Goal: Information Seeking & Learning: Learn about a topic

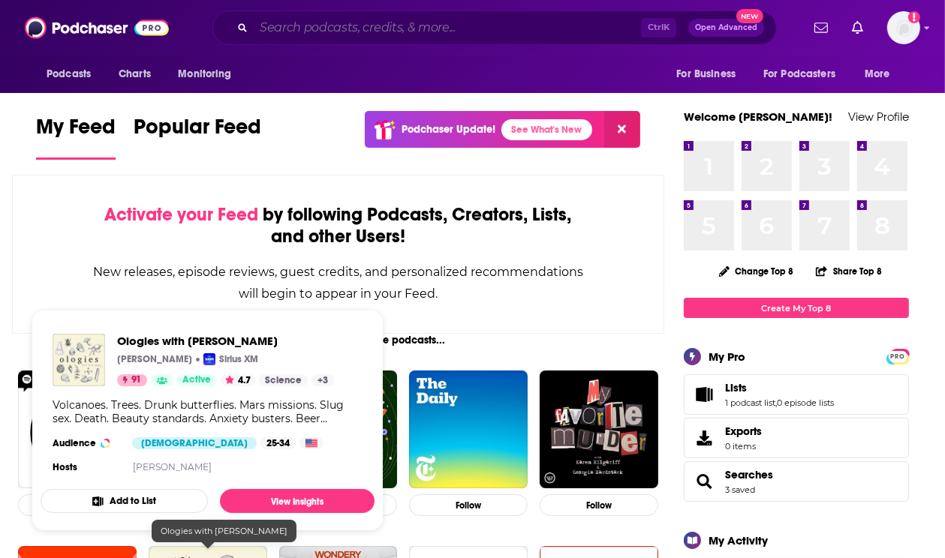
click at [379, 32] on input "Search podcasts, credits, & more..." at bounding box center [447, 28] width 387 height 24
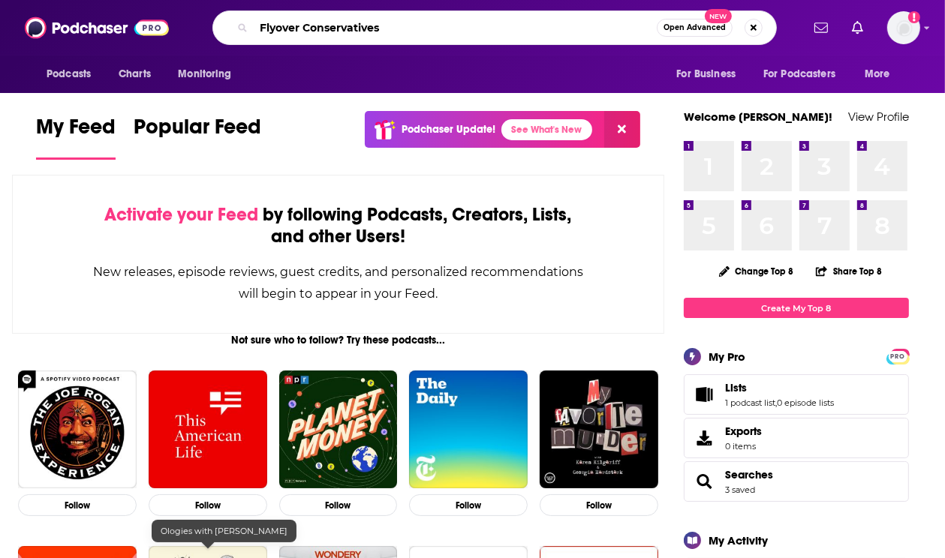
type input "Flyover Conservatives"
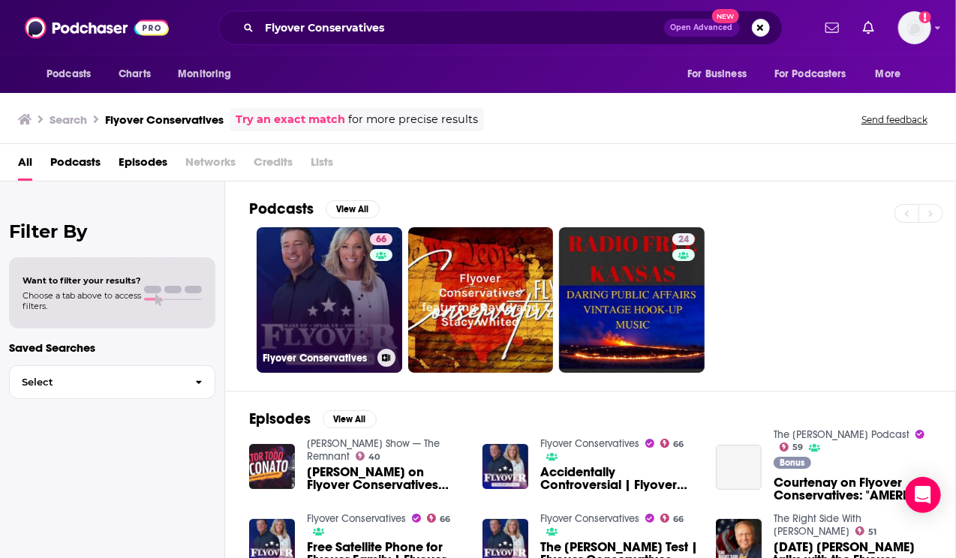
click at [333, 273] on link "66 Flyover Conservatives" at bounding box center [330, 300] width 146 height 146
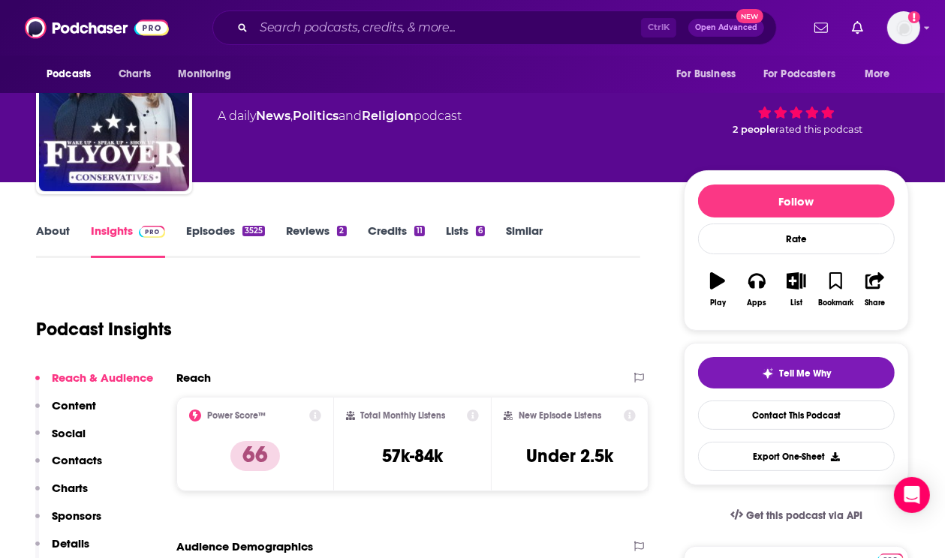
scroll to position [60, 0]
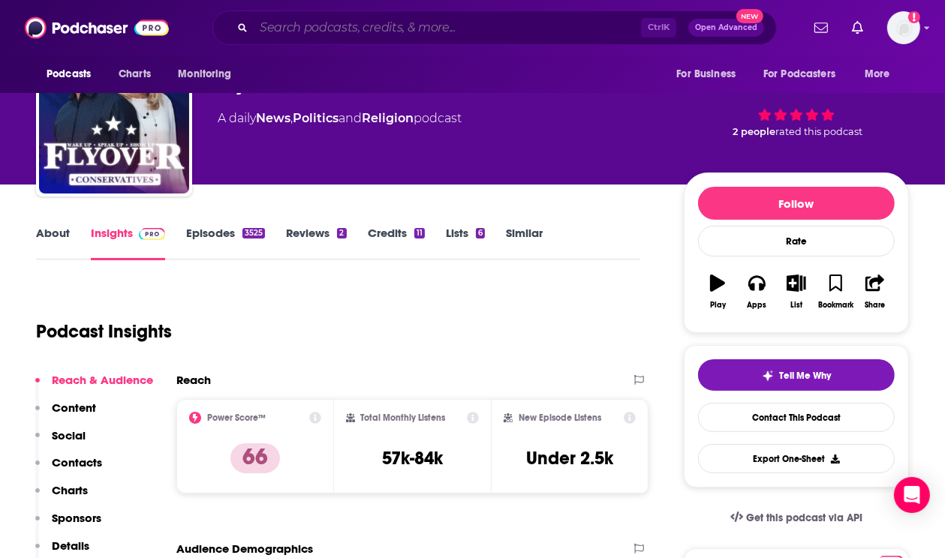
click at [312, 29] on input "Search podcasts, credits, & more..." at bounding box center [447, 28] width 387 height 24
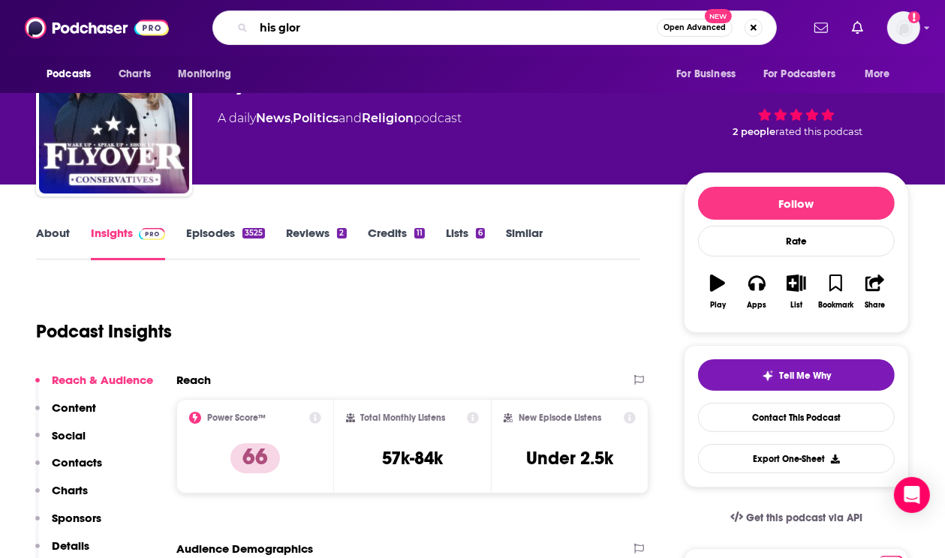
type input "his glory"
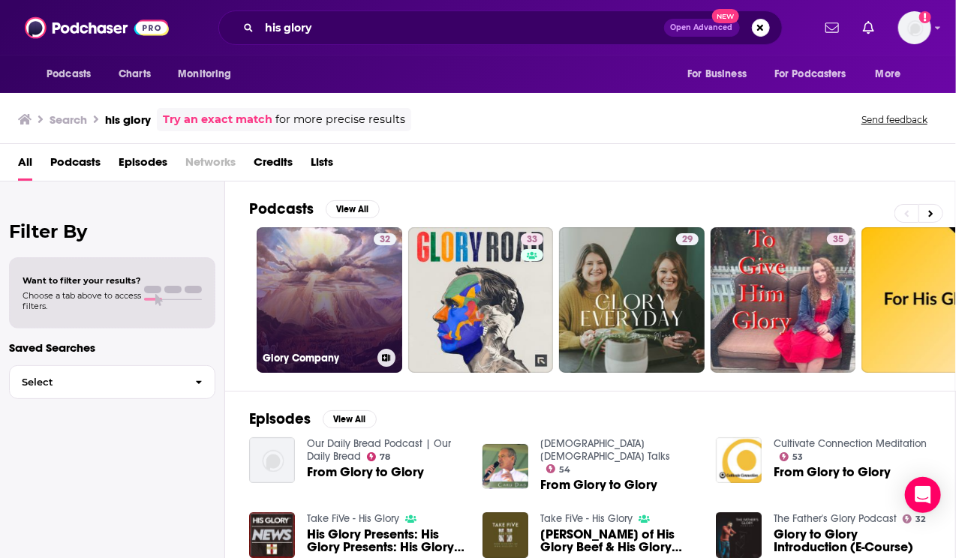
click at [384, 284] on div "32" at bounding box center [385, 291] width 23 height 116
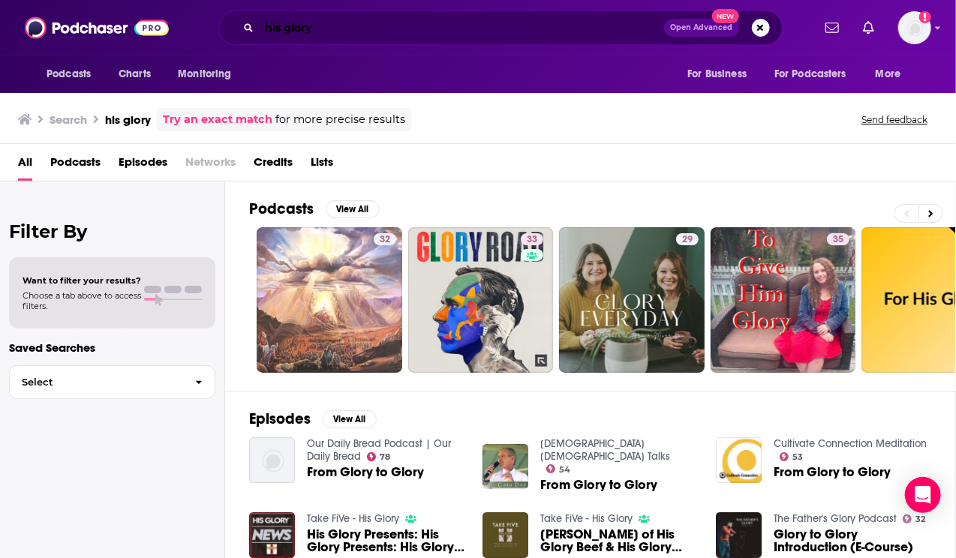
click at [381, 23] on input "his glory" at bounding box center [462, 28] width 405 height 24
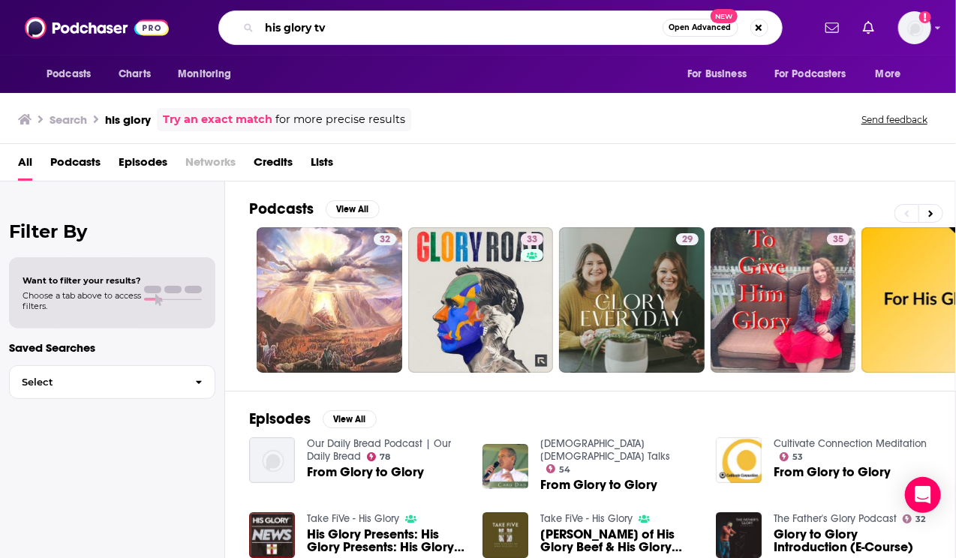
type input "his glory tv"
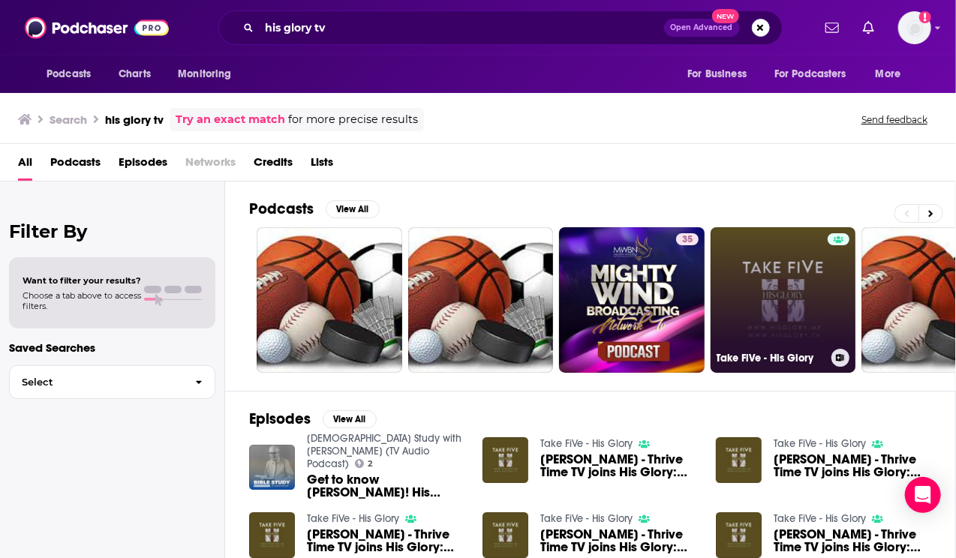
click at [813, 269] on link "Take FiVe - His Glory" at bounding box center [784, 300] width 146 height 146
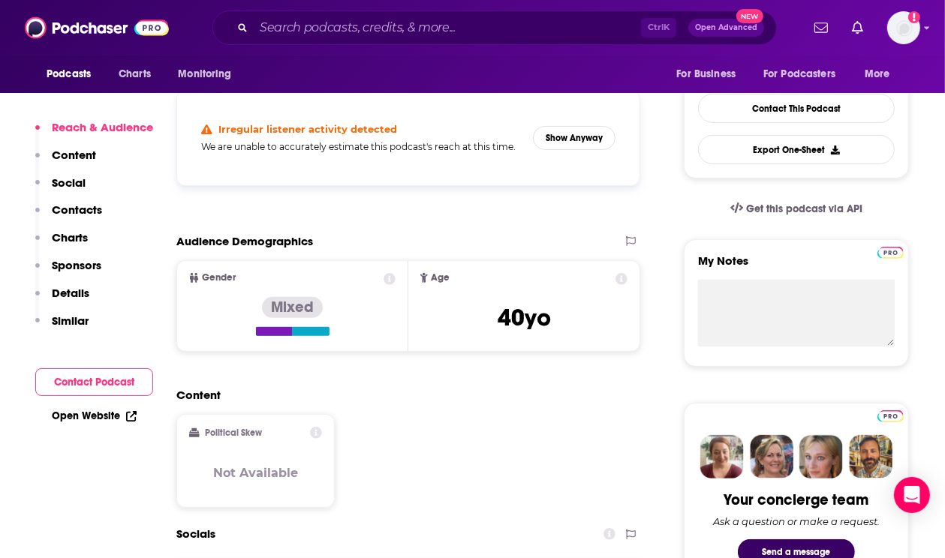
scroll to position [369, 0]
click at [598, 134] on button "Show Anyway" at bounding box center [574, 139] width 83 height 24
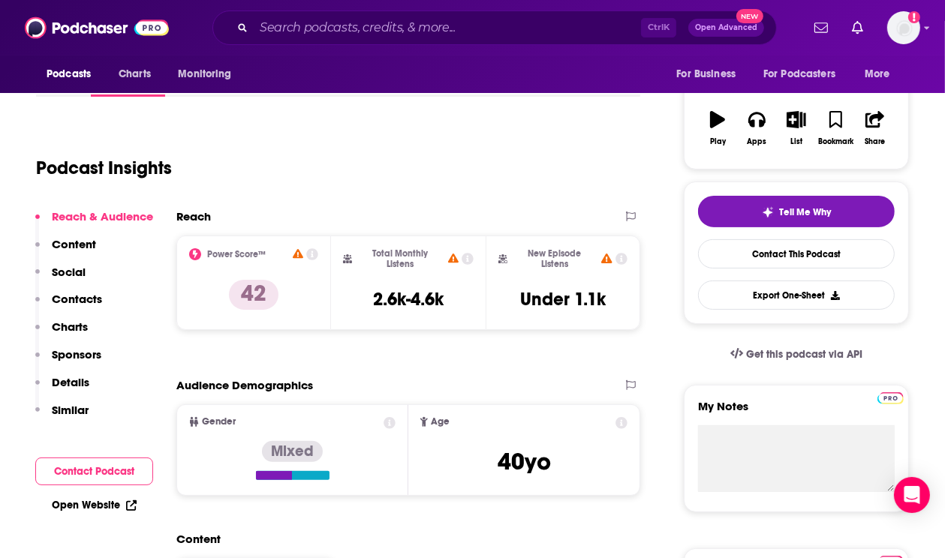
scroll to position [0, 0]
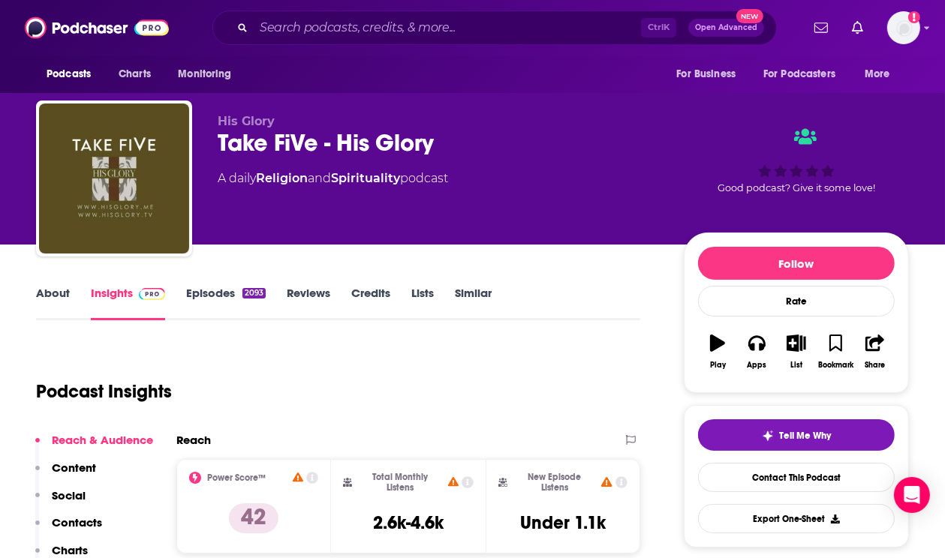
click at [219, 297] on link "Episodes 2093" at bounding box center [226, 303] width 80 height 35
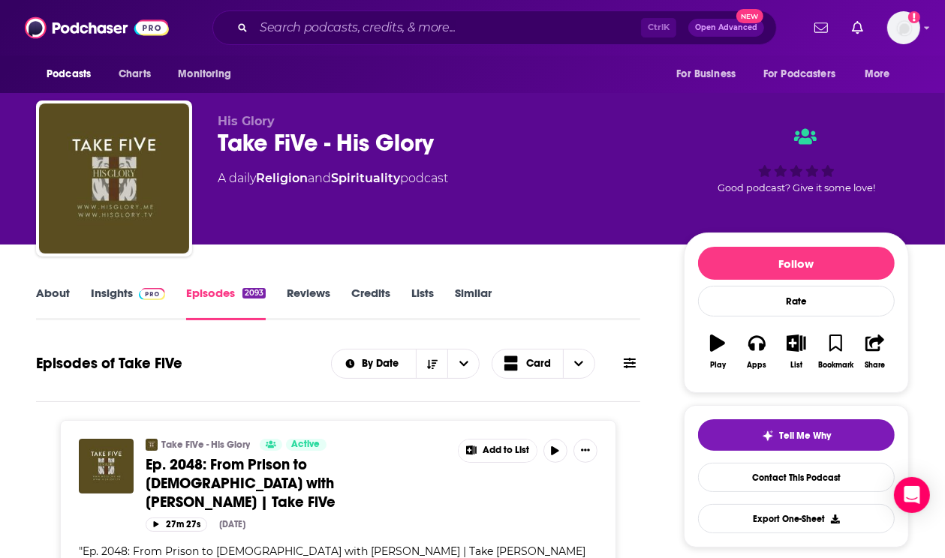
click at [54, 301] on link "About" at bounding box center [53, 303] width 34 height 35
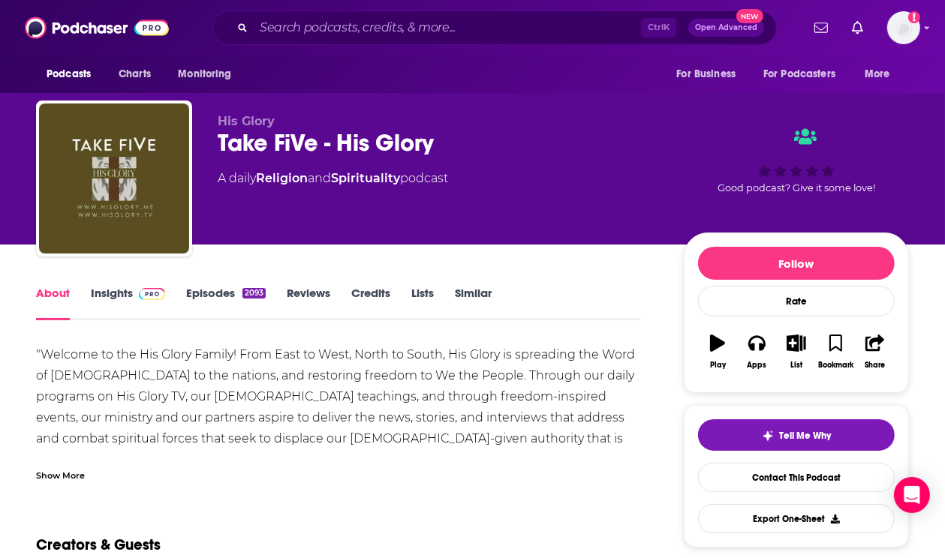
click at [65, 480] on div "Show More" at bounding box center [60, 475] width 49 height 14
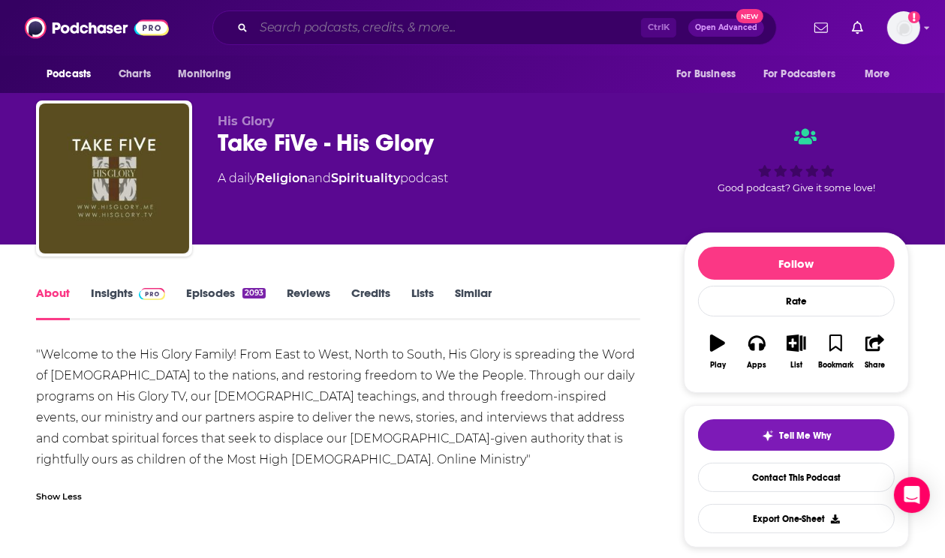
click at [402, 38] on input "Search podcasts, credits, & more..." at bounding box center [447, 28] width 387 height 24
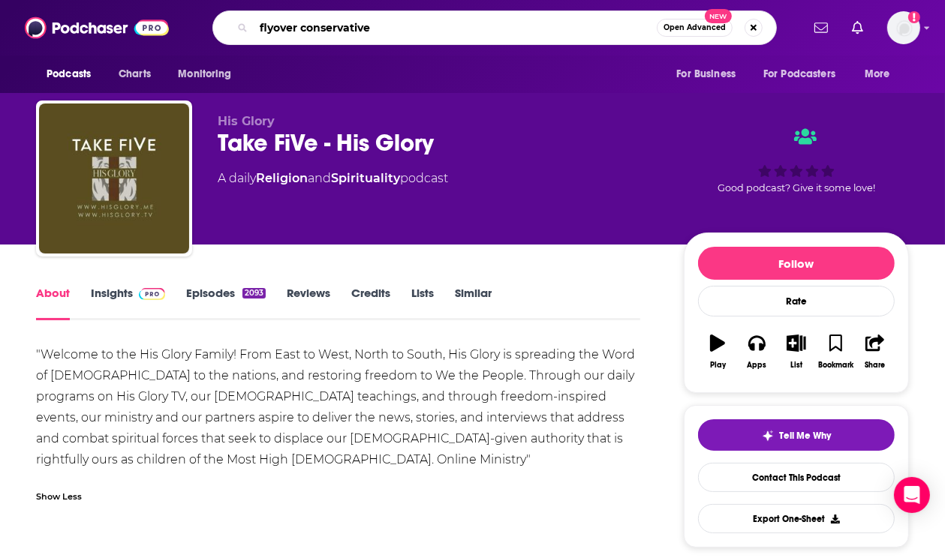
type input "flyover conservatives"
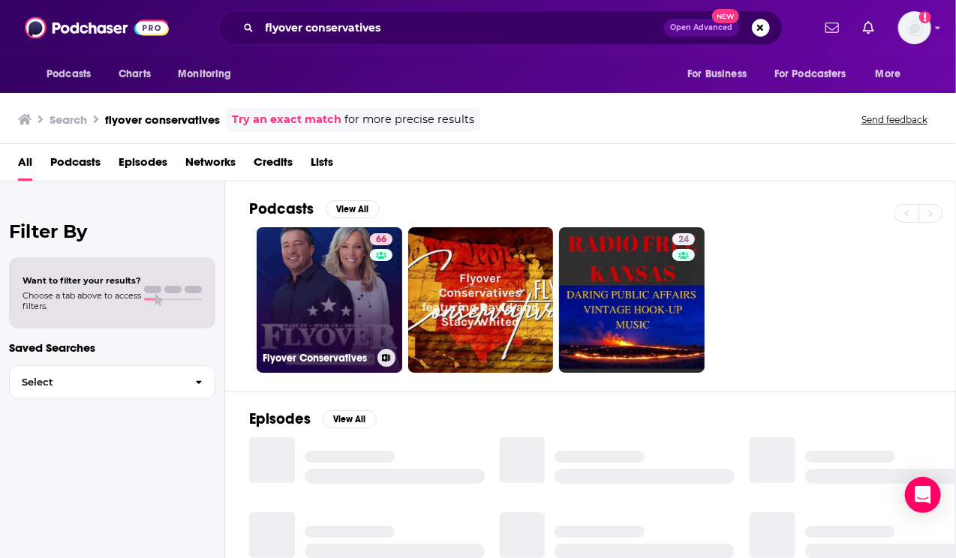
click at [360, 275] on link "66 Flyover Conservatives" at bounding box center [330, 300] width 146 height 146
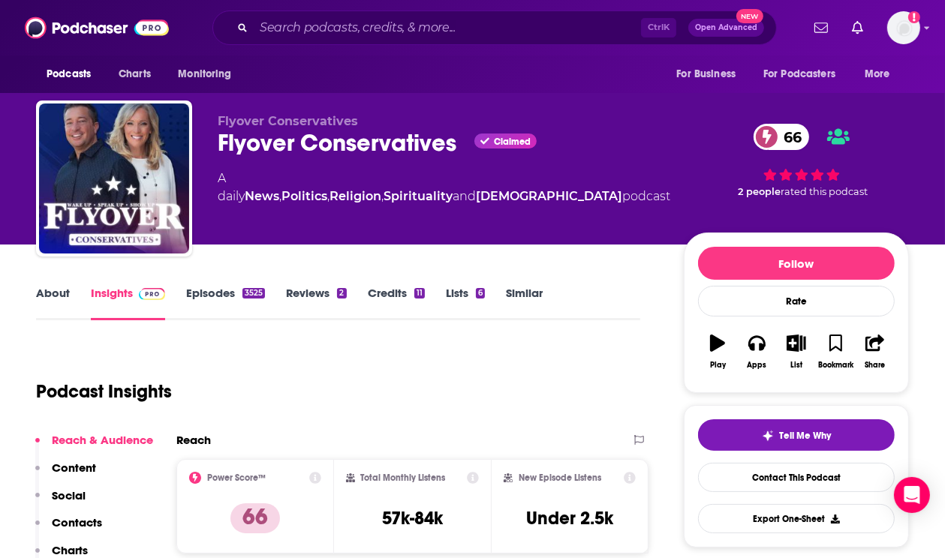
click at [65, 290] on link "About" at bounding box center [53, 303] width 34 height 35
